Goal: Use online tool/utility: Utilize a website feature to perform a specific function

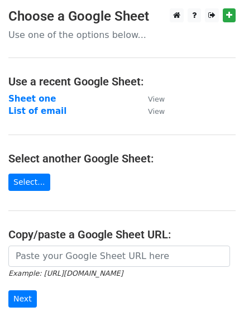
scroll to position [102, 0]
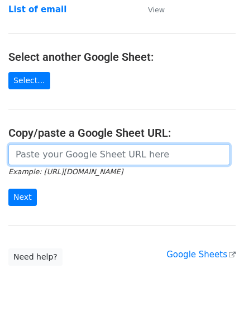
click at [58, 162] on input "url" at bounding box center [119, 154] width 222 height 21
paste input "https://docs.google.com/spreadsheets/d/1HlsOAEVuFfp2j4mNLKBJILOYFunLtEOP_LWJqlo…"
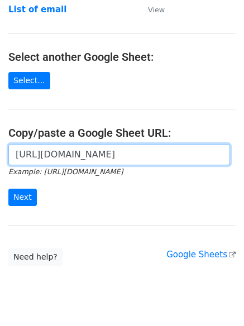
scroll to position [0, 239]
type input "https://docs.google.com/spreadsheets/d/1HlsOAEVuFfp2j4mNLKBJILOYFunLtEOP_LWJqlo…"
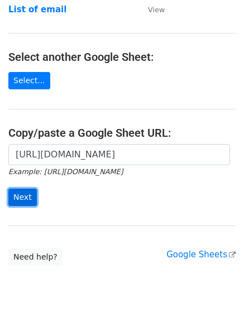
click at [25, 192] on input "Next" at bounding box center [22, 197] width 29 height 17
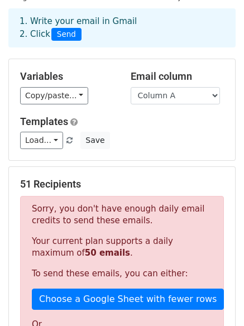
scroll to position [93, 0]
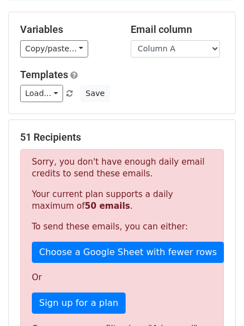
click at [101, 203] on p "Your current plan supports a daily maximum of 50 emails ." at bounding box center [122, 200] width 181 height 23
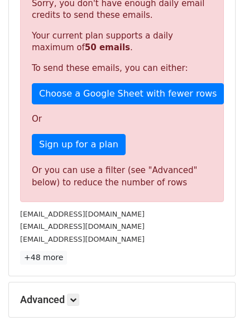
scroll to position [0, 0]
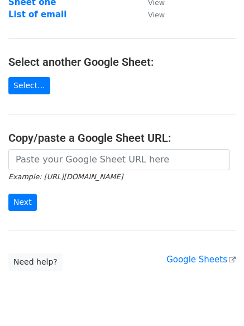
scroll to position [97, 0]
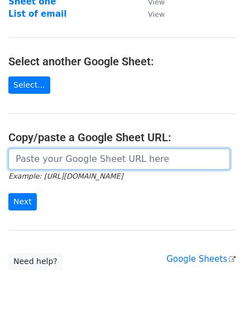
click at [110, 167] on input "url" at bounding box center [119, 159] width 222 height 21
paste input "https://docs.google.com/spreadsheets/d/1HlsOAEVuFfp2j4mNLKBJILOYFunLtEOP_LWJqlo…"
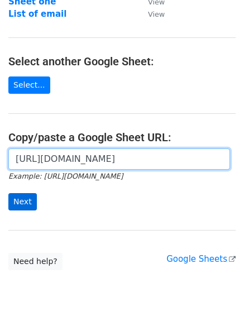
type input "https://docs.google.com/spreadsheets/d/1HlsOAEVuFfp2j4mNLKBJILOYFunLtEOP_LWJqlo…"
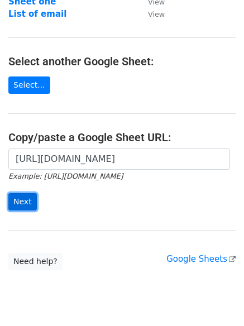
click at [16, 208] on input "Next" at bounding box center [22, 201] width 29 height 17
